Goal: Information Seeking & Learning: Learn about a topic

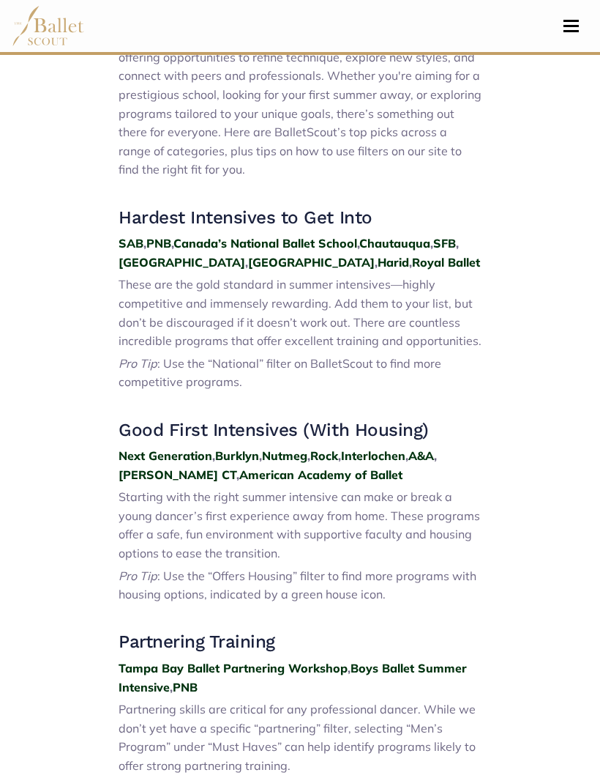
scroll to position [548, 0]
click at [153, 245] on strong "PNB" at bounding box center [158, 243] width 25 height 15
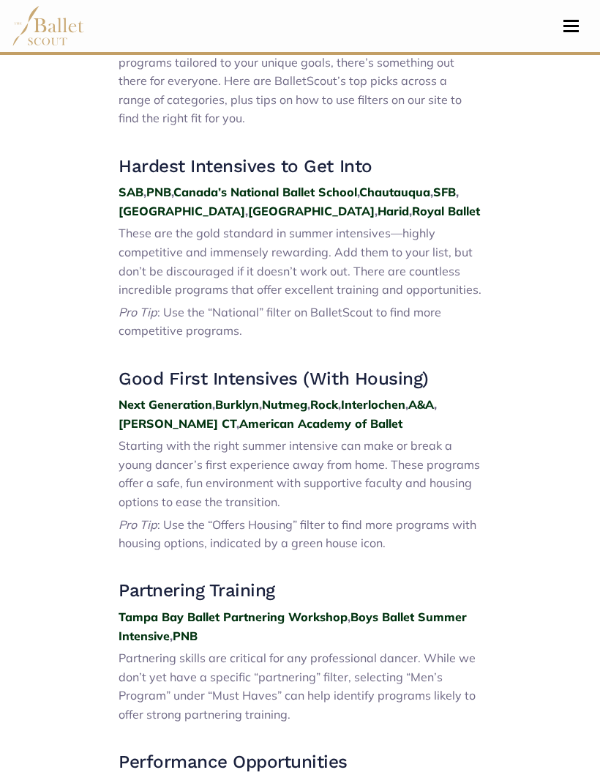
click at [144, 160] on h3 "Hardest Intensives to Get Into" at bounding box center [300, 166] width 363 height 23
click at [182, 165] on h3 "Hardest Intensives to Get Into" at bounding box center [300, 166] width 363 height 23
click at [280, 268] on span "These are the gold standard in summer intensives—highly competitive and immense…" at bounding box center [300, 261] width 363 height 71
click at [357, 185] on strong "Canada’s National Ballet School" at bounding box center [266, 192] width 184 height 15
click at [135, 190] on strong "SAB" at bounding box center [131, 192] width 25 height 15
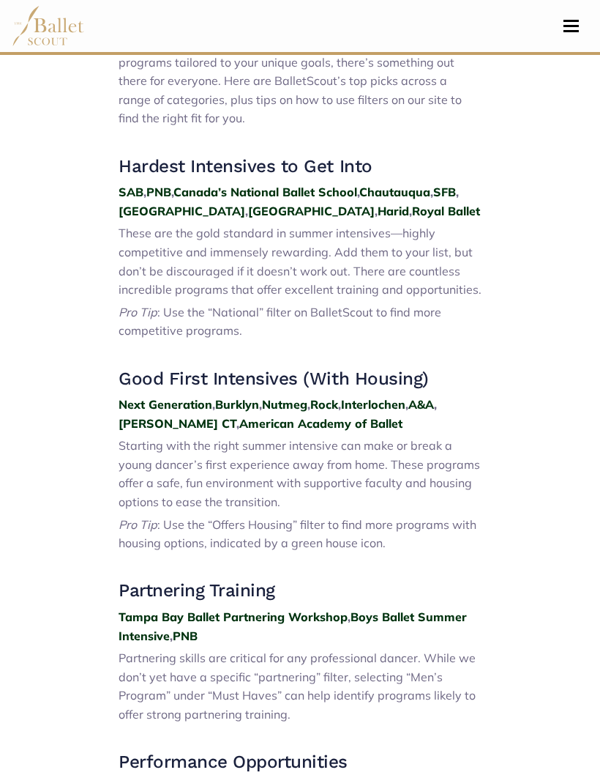
click at [406, 189] on strong "Chautauqua" at bounding box center [395, 192] width 71 height 15
click at [456, 186] on strong "SFB" at bounding box center [444, 192] width 23 height 15
click at [139, 211] on strong "Houston" at bounding box center [182, 211] width 127 height 15
click at [248, 208] on strong "Miami" at bounding box center [311, 211] width 127 height 15
click at [378, 212] on strong "Harid" at bounding box center [393, 211] width 31 height 15
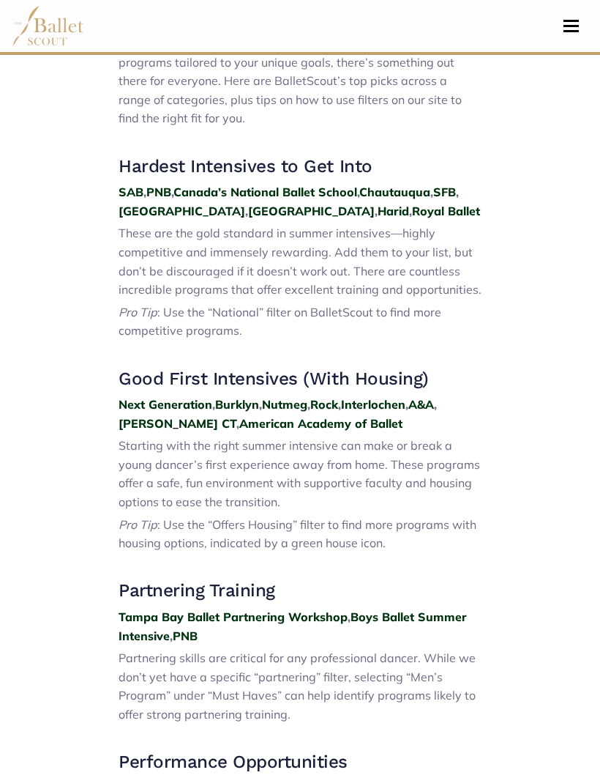
click at [412, 210] on strong "Royal Ballet" at bounding box center [446, 211] width 68 height 15
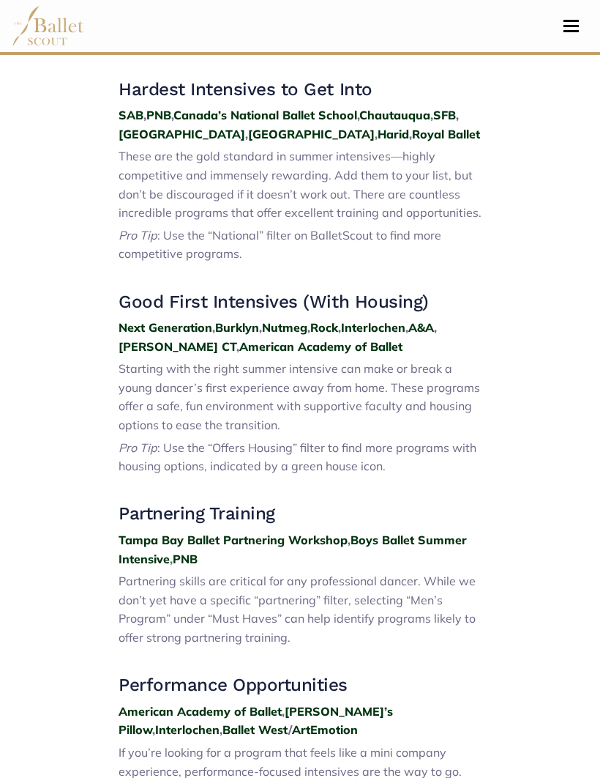
scroll to position [677, 0]
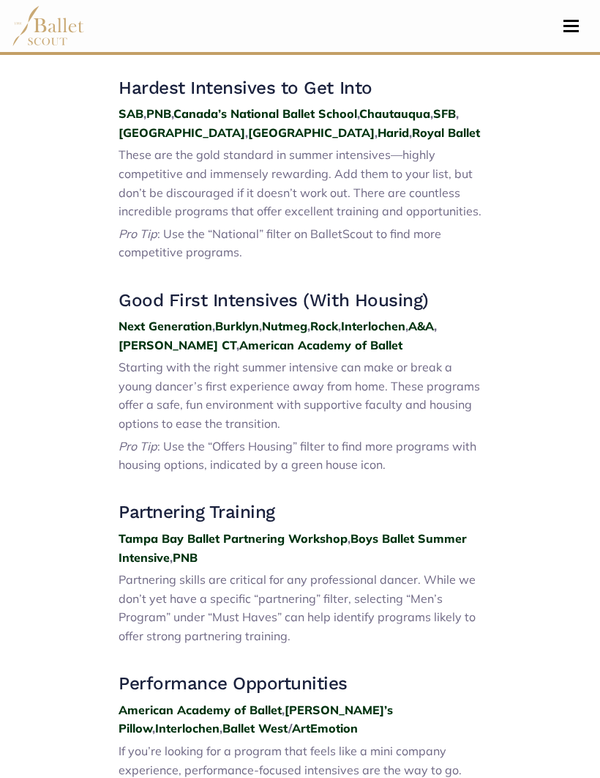
click at [447, 388] on span "Starting with the right summer intensive can make or break a young dancer’s fir…" at bounding box center [300, 395] width 362 height 71
click at [413, 373] on span "Starting with the right summer intensive can make or break a young dancer’s fir…" at bounding box center [300, 395] width 362 height 71
click at [374, 292] on h3 "Good First Intensives (With Housing)" at bounding box center [300, 300] width 363 height 23
click at [275, 295] on h3 "Good First Intensives (With Housing)" at bounding box center [300, 300] width 363 height 23
click at [263, 412] on span "Starting with the right summer intensive can make or break a young dancer’s fir…" at bounding box center [300, 395] width 362 height 71
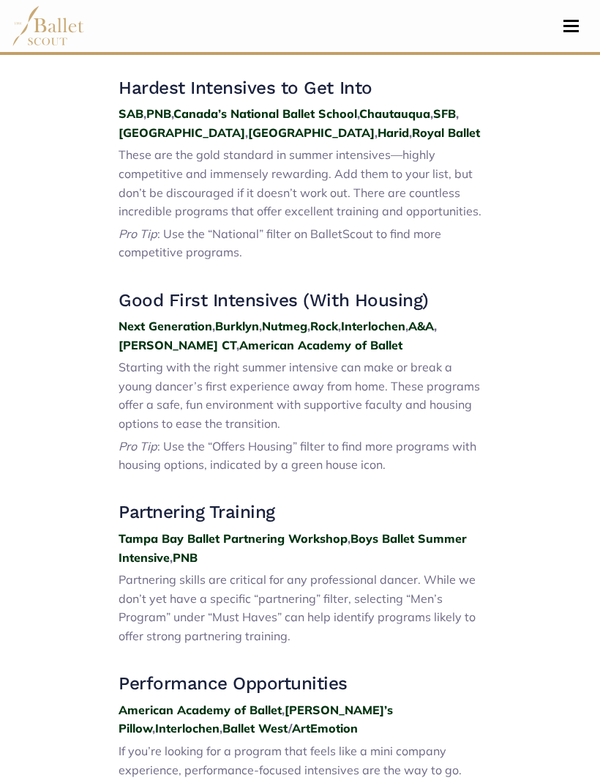
click at [274, 382] on span "Starting with the right summer intensive can make or break a young dancer’s fir…" at bounding box center [300, 395] width 362 height 71
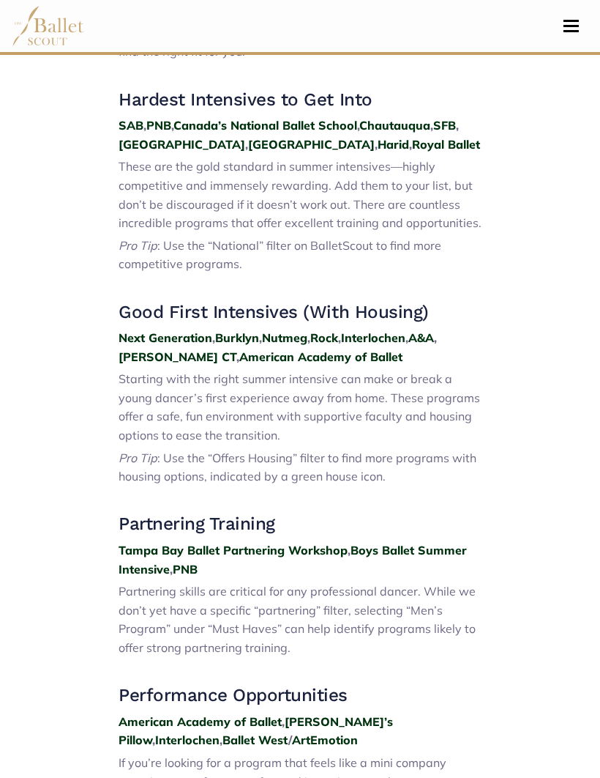
scroll to position [671, 0]
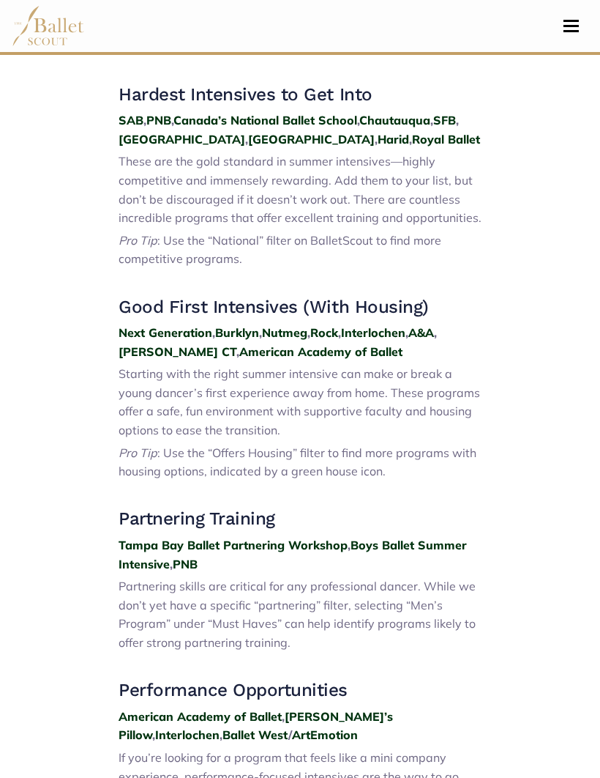
click at [188, 329] on strong "Next Generation" at bounding box center [166, 333] width 94 height 15
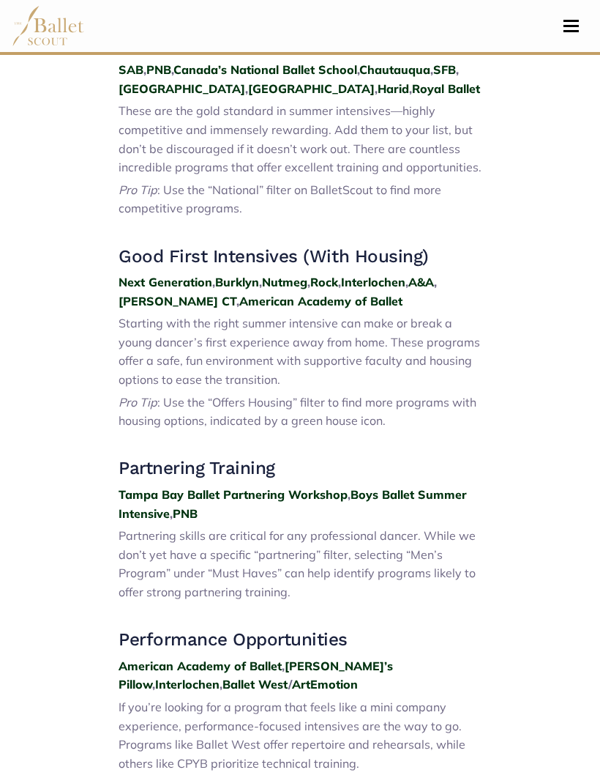
click at [245, 275] on strong "Burklyn" at bounding box center [237, 282] width 44 height 15
click at [296, 275] on strong "Nutmeg" at bounding box center [284, 282] width 45 height 15
click at [335, 275] on strong "Rock" at bounding box center [324, 282] width 28 height 15
click at [392, 275] on strong "Interlochen" at bounding box center [373, 282] width 64 height 15
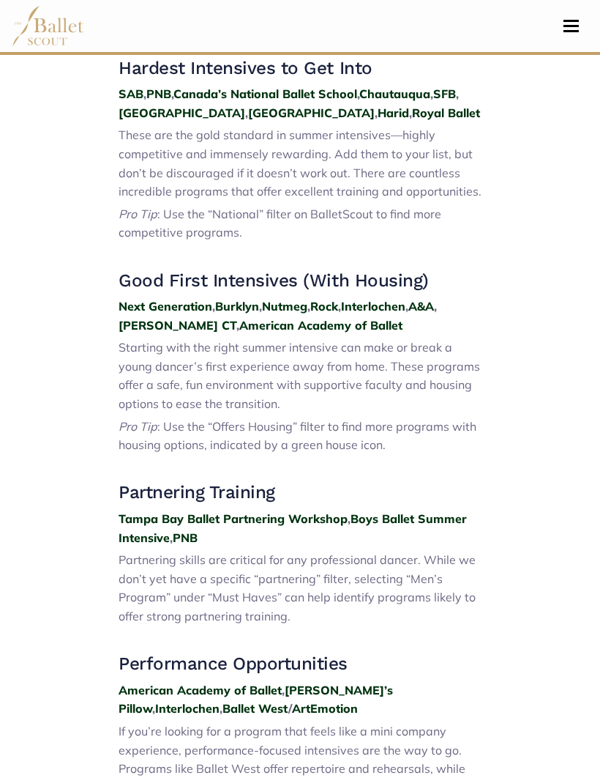
click at [433, 302] on strong "A&A" at bounding box center [422, 306] width 26 height 15
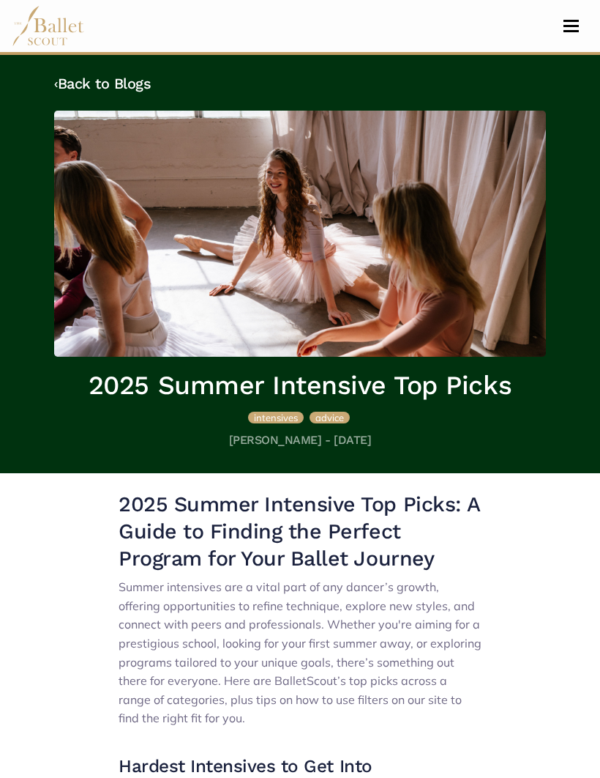
scroll to position [748, 0]
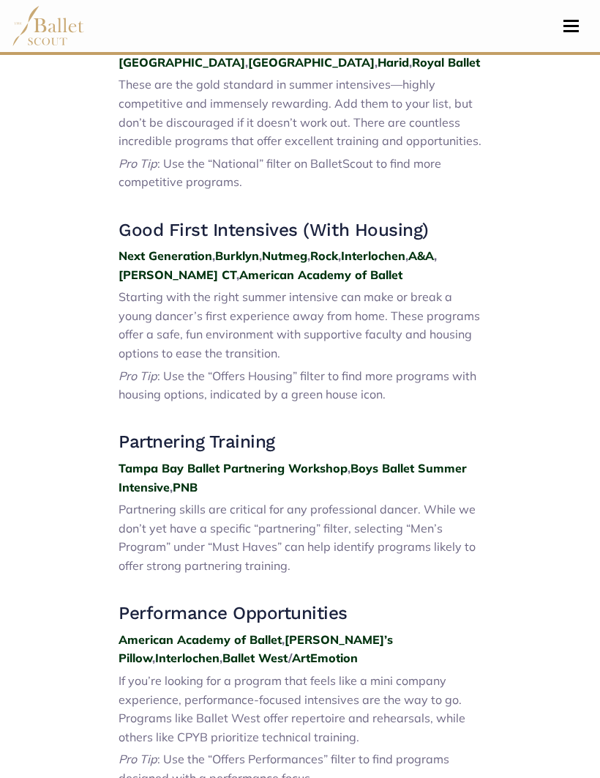
click at [237, 267] on strong "John Cranko CT" at bounding box center [178, 274] width 118 height 15
click at [340, 270] on strong "American Academy of Ballet" at bounding box center [320, 274] width 163 height 15
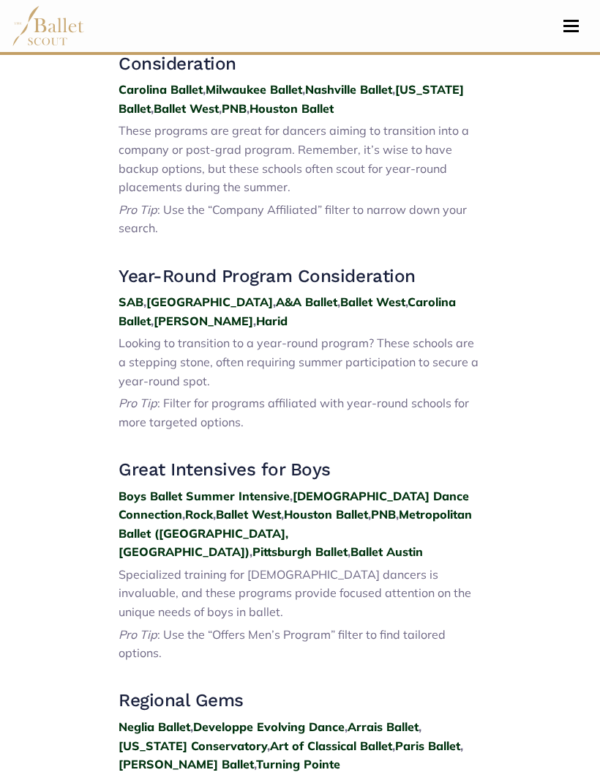
scroll to position [1528, 0]
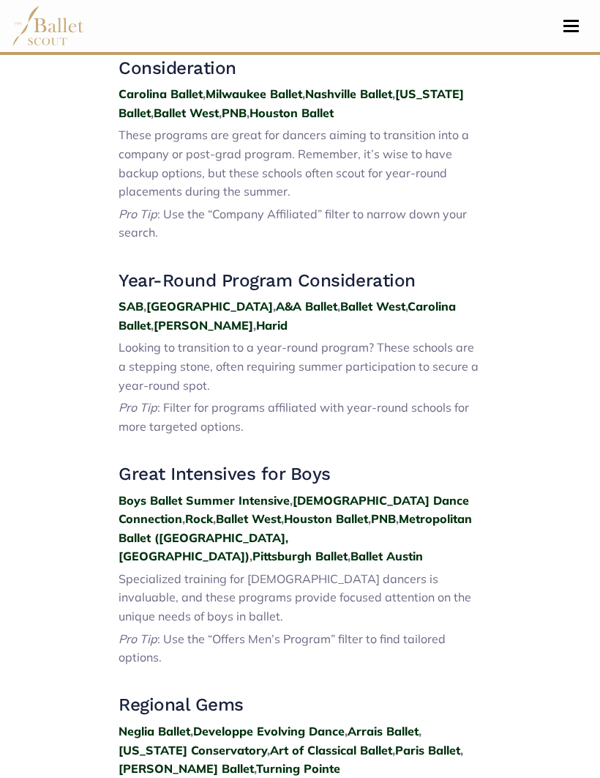
click at [253, 319] on strong "Ellison" at bounding box center [204, 326] width 100 height 15
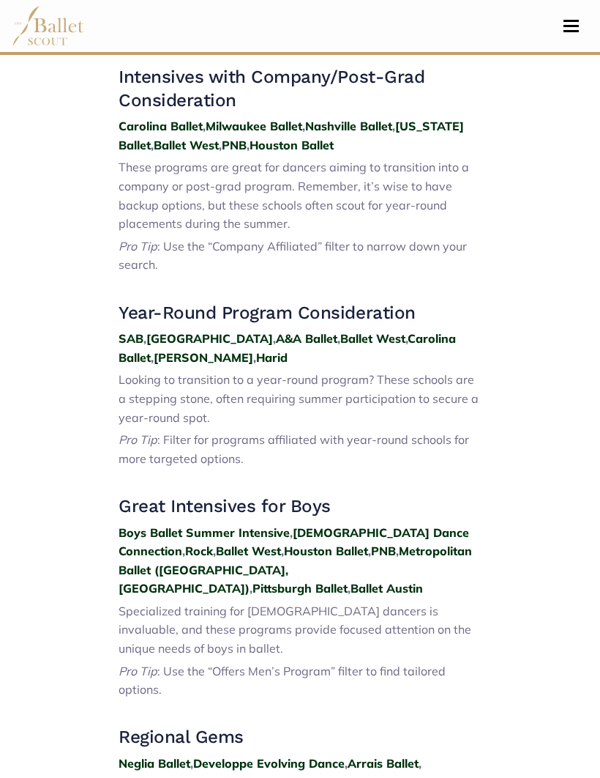
scroll to position [1493, 0]
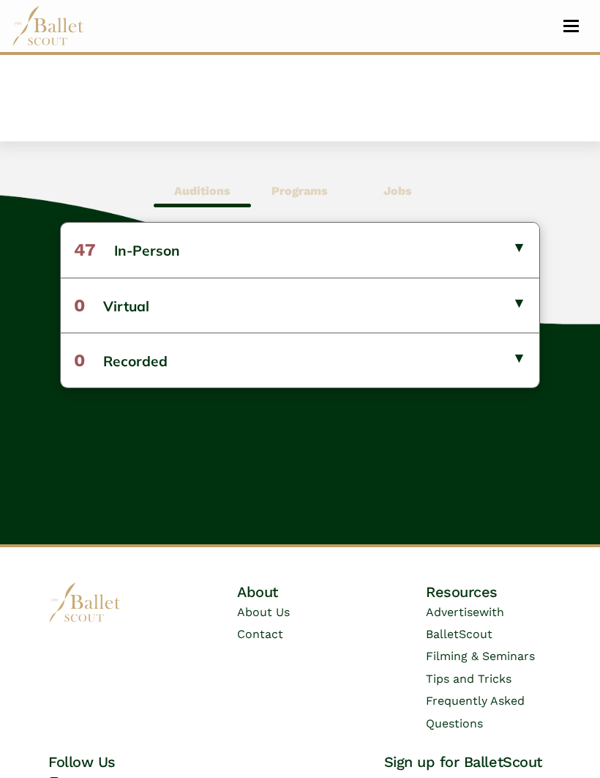
scroll to position [627, 0]
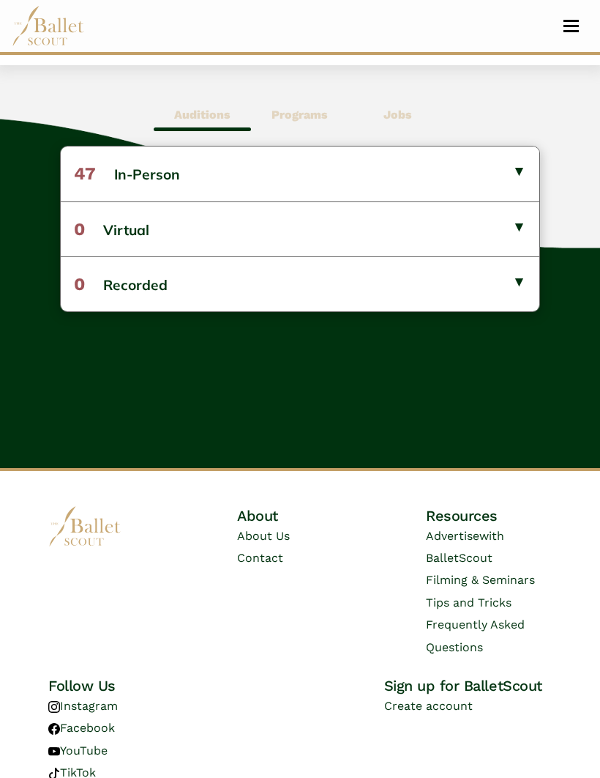
click at [513, 171] on button "47 In-Person" at bounding box center [300, 174] width 479 height 54
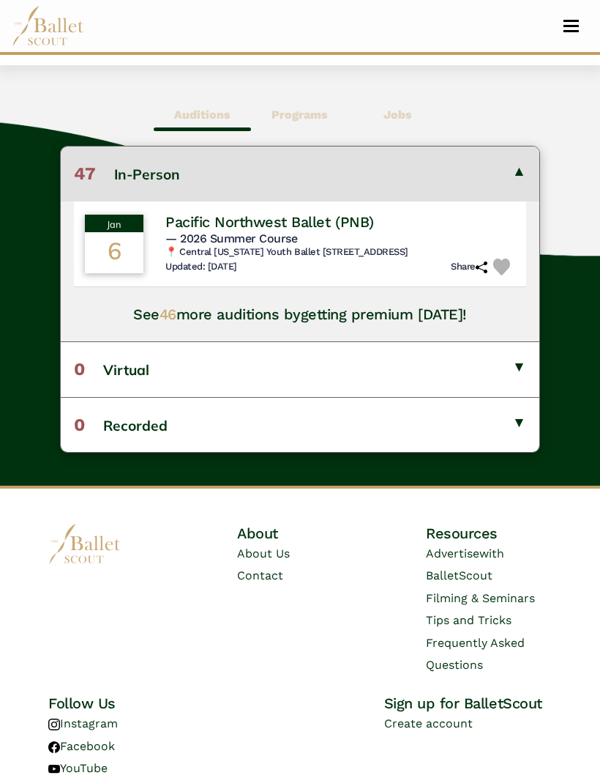
click at [520, 173] on button "47 In-Person" at bounding box center [300, 173] width 479 height 54
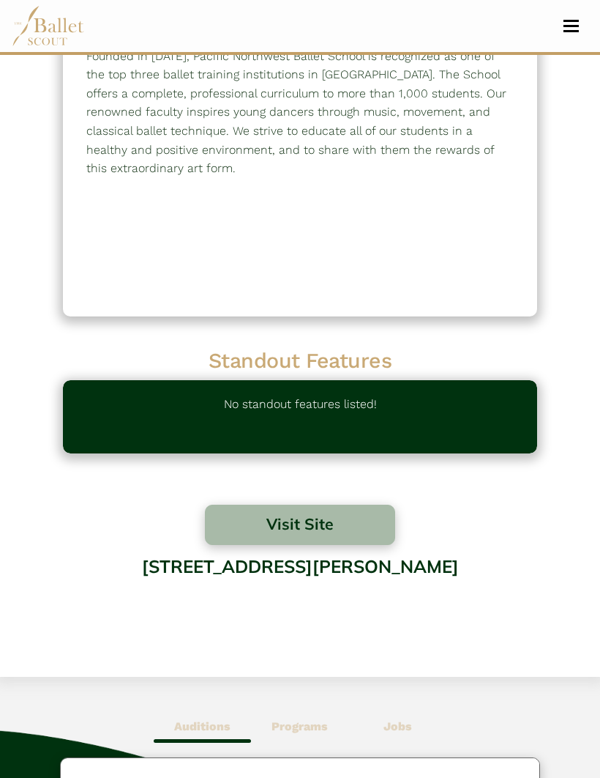
scroll to position [0, 0]
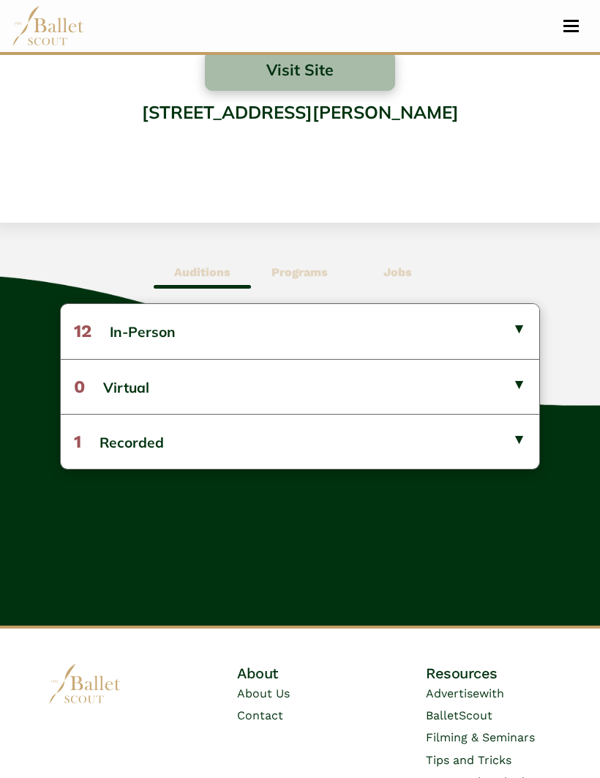
scroll to position [546, 0]
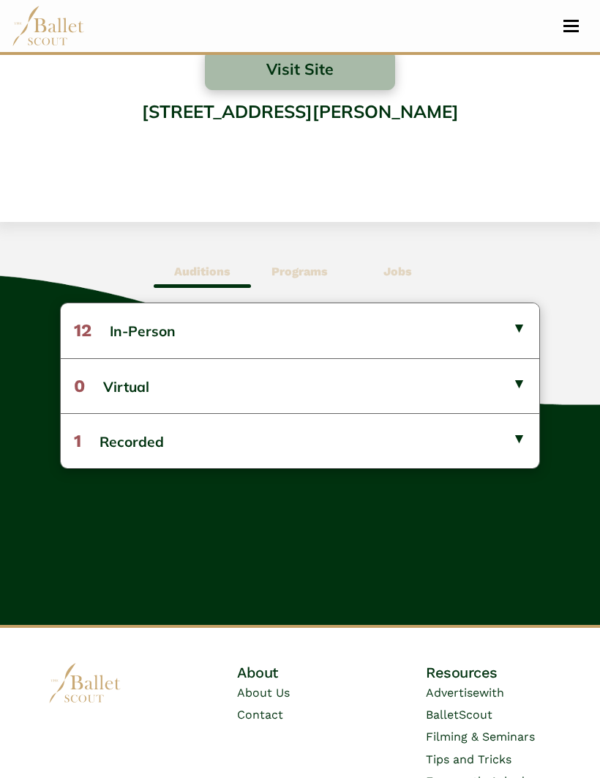
click at [116, 337] on button "12 In-Person" at bounding box center [300, 330] width 479 height 54
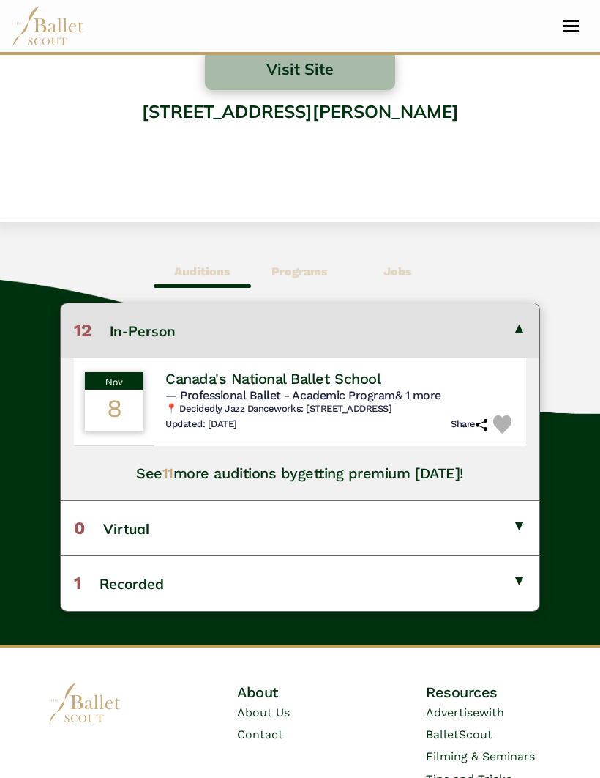
click at [116, 338] on button "12 In-Person" at bounding box center [300, 330] width 479 height 54
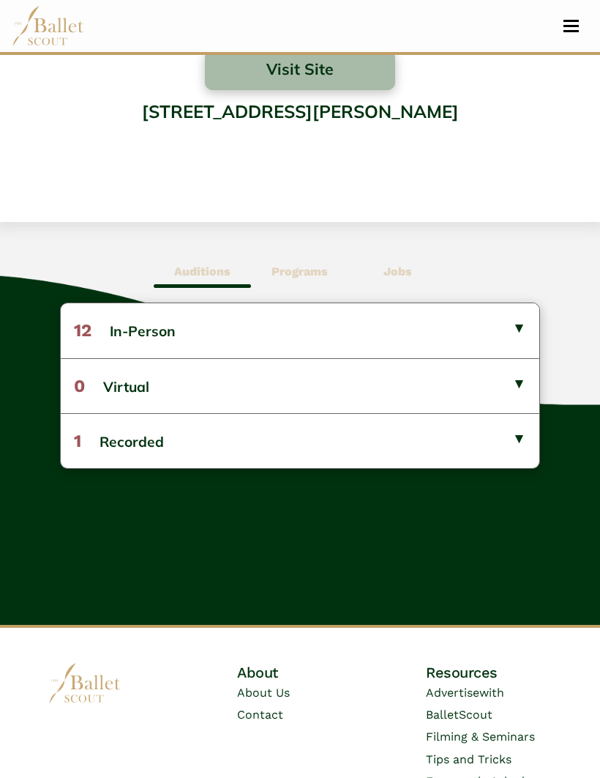
scroll to position [532, 0]
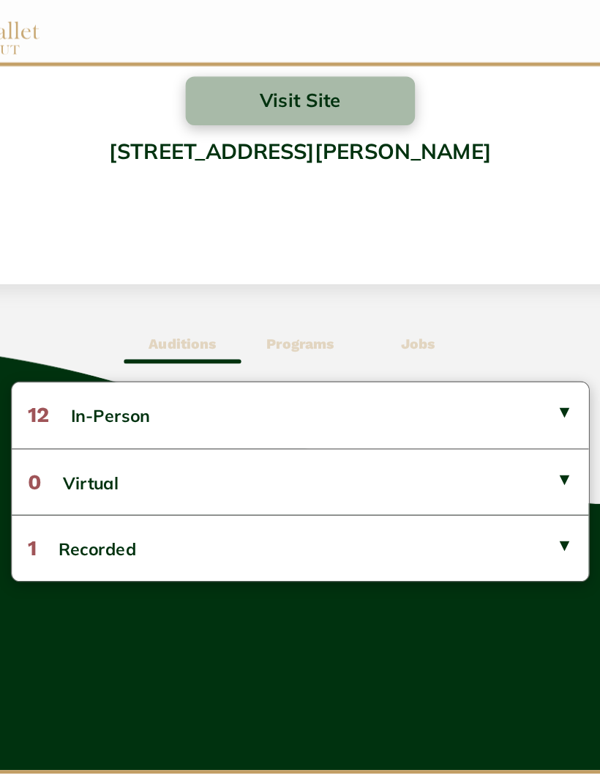
click at [89, 343] on button "12 In-Person" at bounding box center [300, 344] width 479 height 54
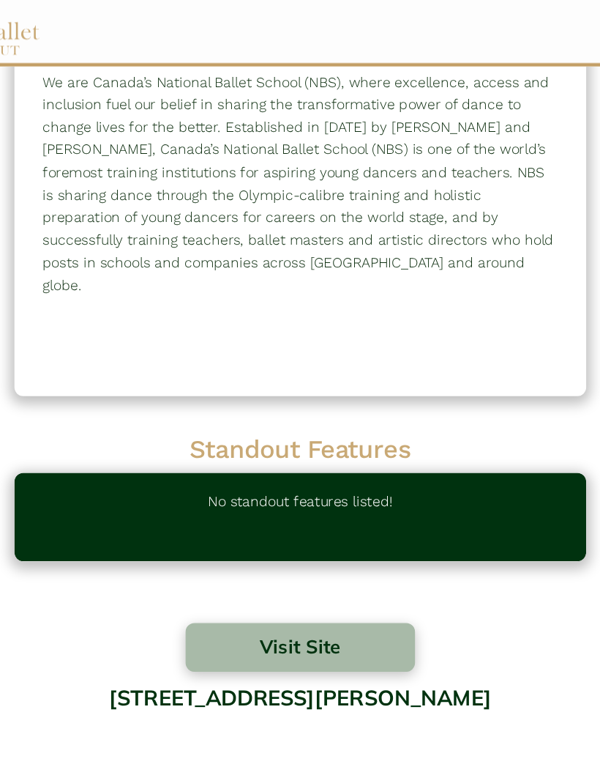
scroll to position [0, 0]
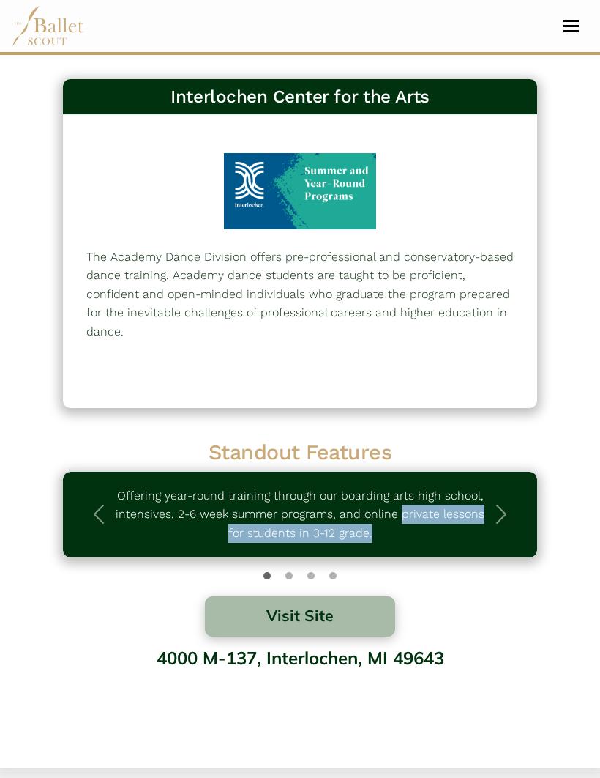
click at [94, 524] on span "button" at bounding box center [98, 513] width 23 height 23
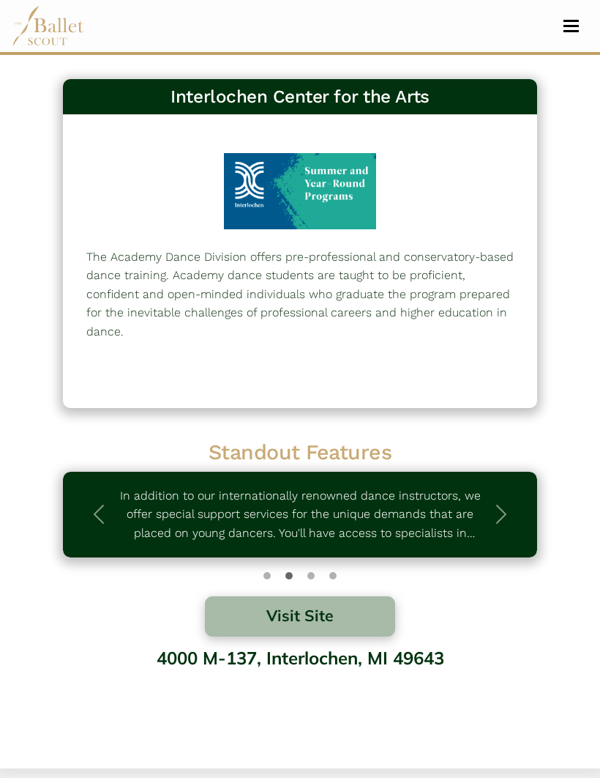
click at [100, 514] on span "button" at bounding box center [98, 513] width 23 height 23
click at [519, 592] on div "Standout Features Offering year-round training through our boarding arts high s…" at bounding box center [300, 517] width 475 height 157
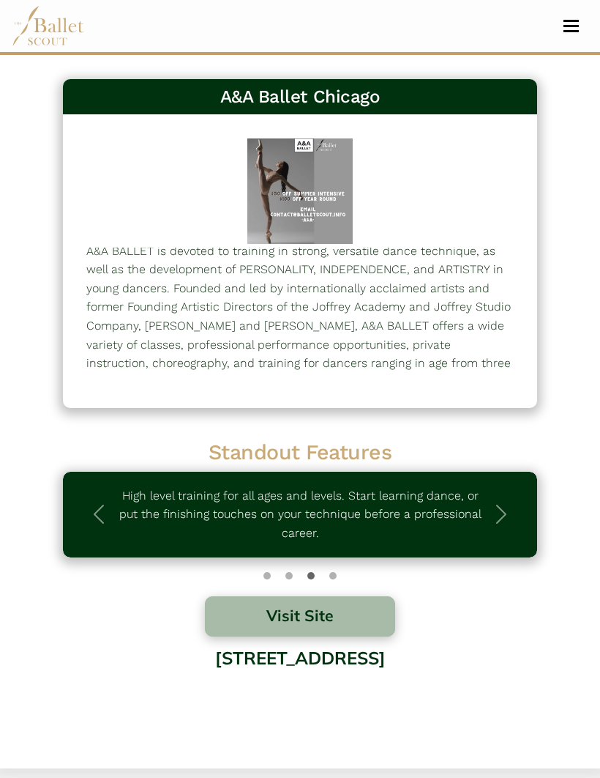
scroll to position [5, 0]
